Goal: Obtain resource: Download file/media

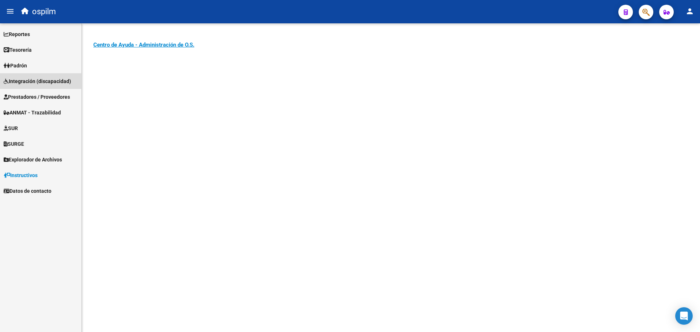
click at [25, 81] on span "Integración (discapacidad)" at bounding box center [37, 81] width 67 height 8
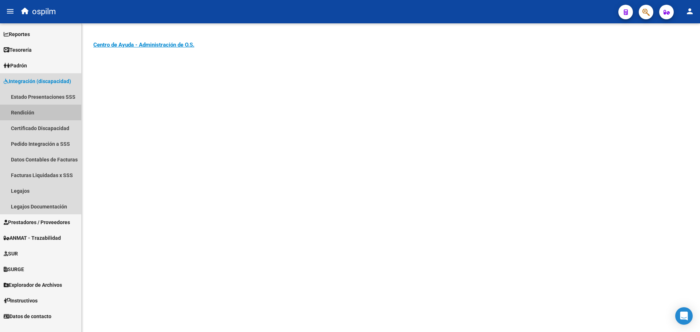
click at [34, 110] on link "Rendición" at bounding box center [40, 113] width 81 height 16
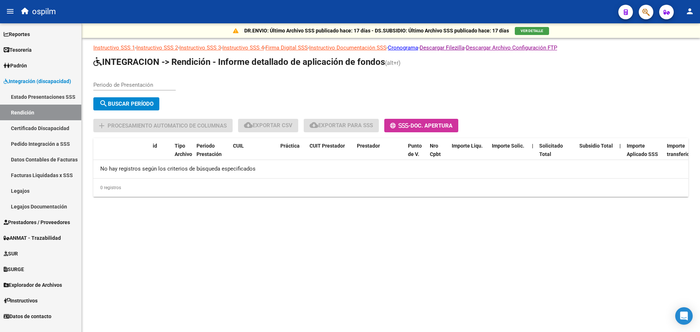
click at [141, 85] on input "Periodo de Presentación" at bounding box center [134, 85] width 82 height 7
type input "202504"
click at [121, 104] on span "search Buscar Período" at bounding box center [126, 104] width 54 height 7
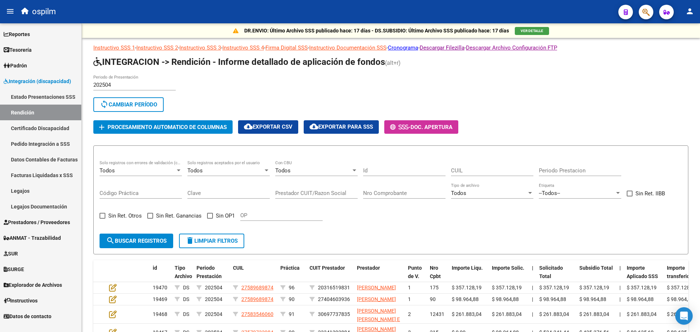
click at [35, 174] on link "Facturas Liquidadas x SSS" at bounding box center [40, 175] width 81 height 16
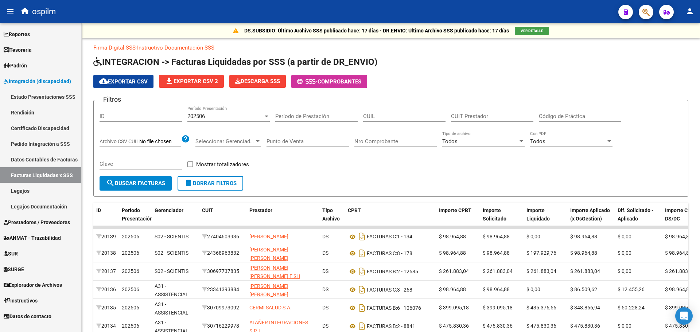
click at [28, 157] on link "Datos Contables de Facturas" at bounding box center [40, 160] width 81 height 16
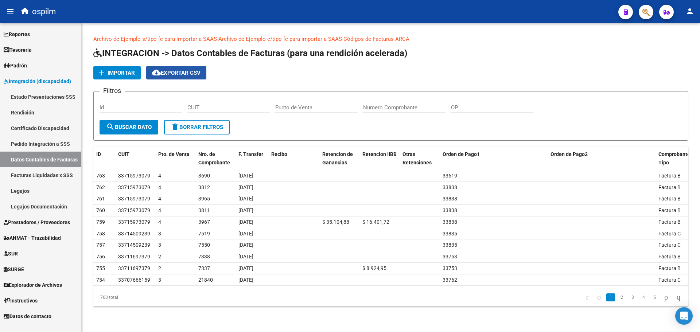
click at [180, 73] on span "cloud_download Exportar CSV" at bounding box center [176, 73] width 48 height 7
